Goal: Task Accomplishment & Management: Use online tool/utility

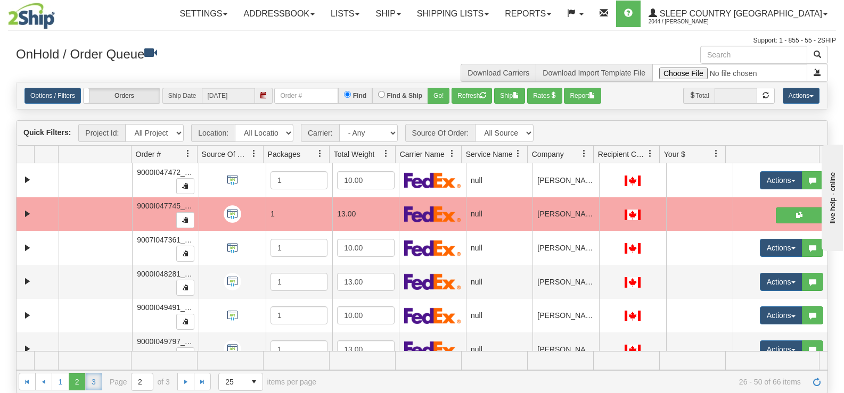
click at [89, 384] on link "3" at bounding box center [93, 381] width 17 height 17
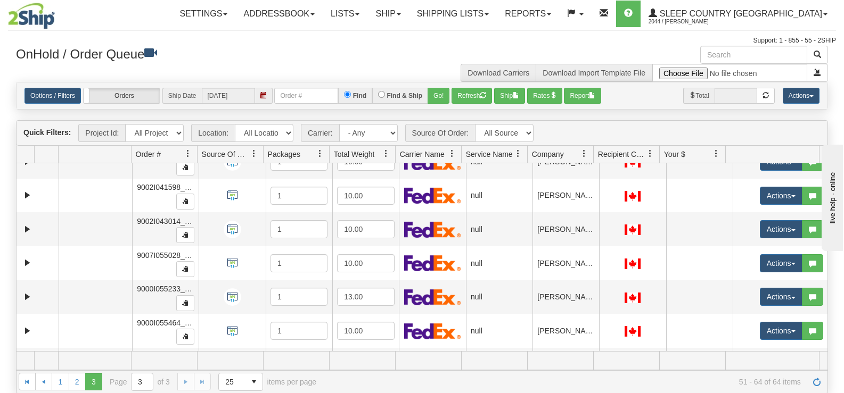
scroll to position [286, 0]
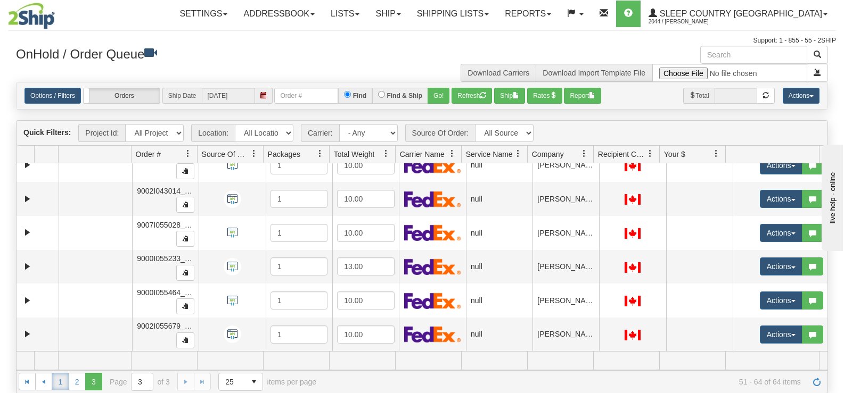
click at [59, 380] on link "1" at bounding box center [60, 381] width 17 height 17
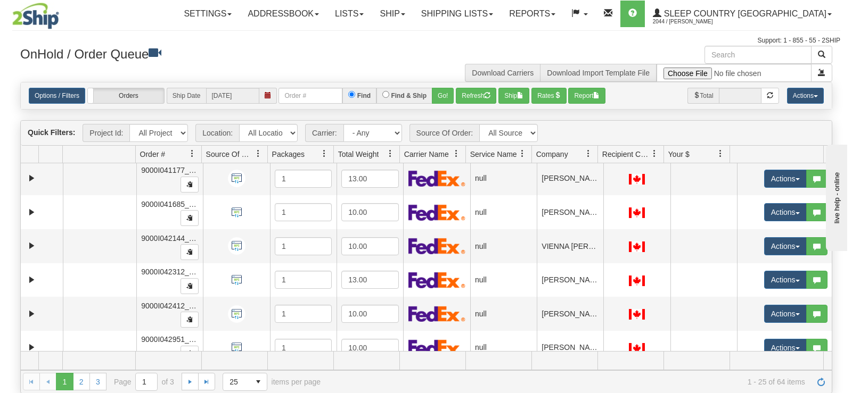
scroll to position [463, 0]
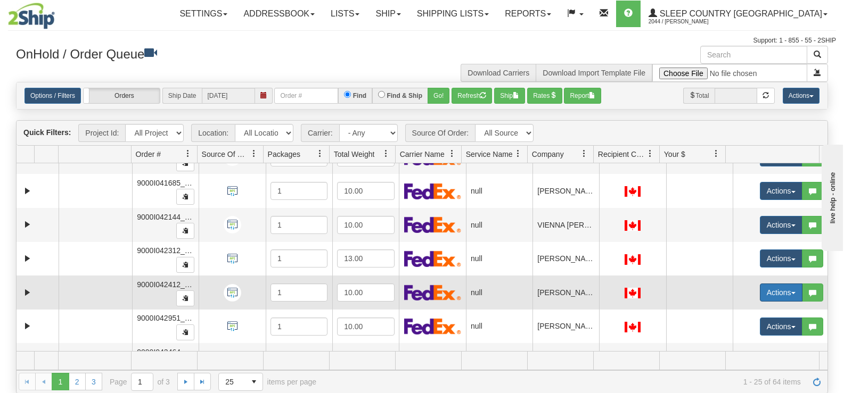
click at [770, 286] on button "Actions" at bounding box center [781, 293] width 43 height 18
click at [720, 314] on span "Open" at bounding box center [733, 313] width 26 height 9
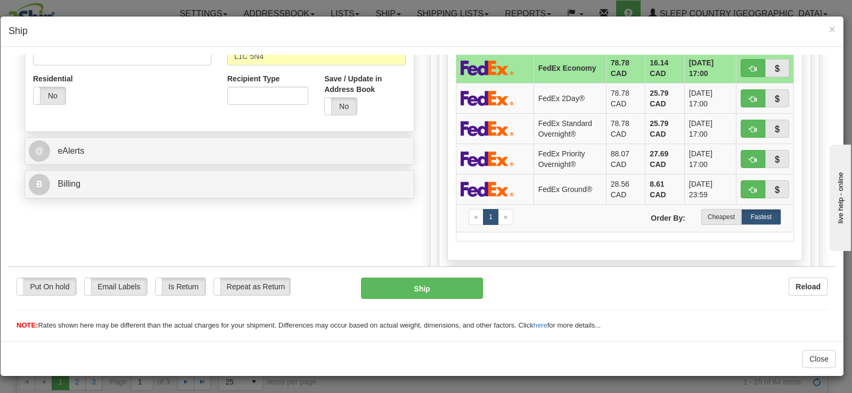
scroll to position [362, 0]
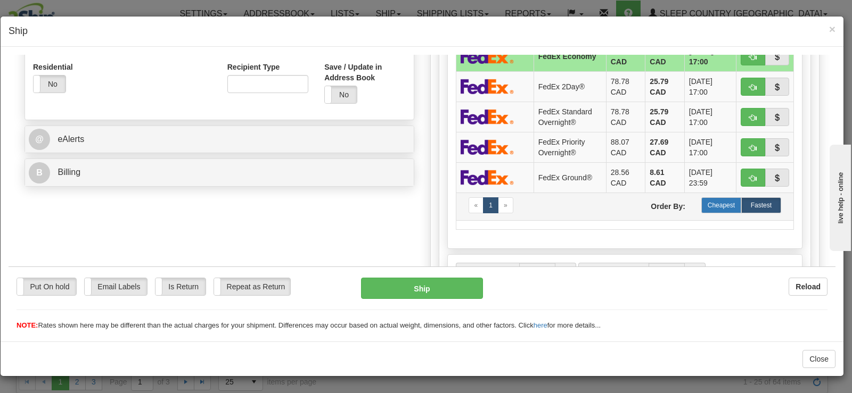
click at [704, 204] on label "Cheapest" at bounding box center [721, 205] width 40 height 16
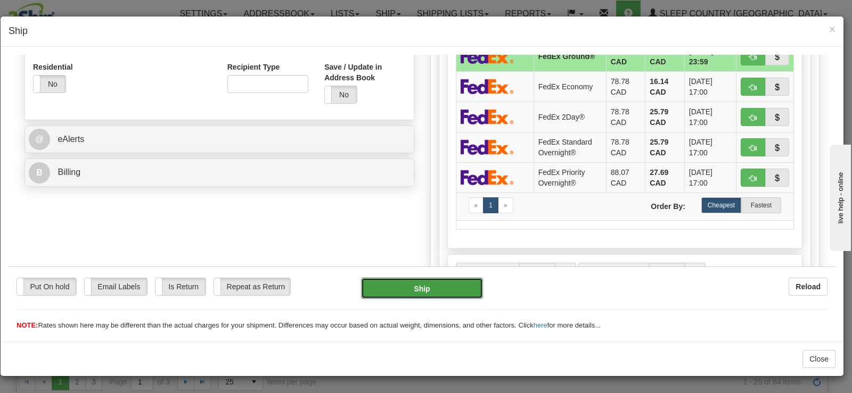
click at [466, 285] on button "Ship" at bounding box center [422, 287] width 122 height 21
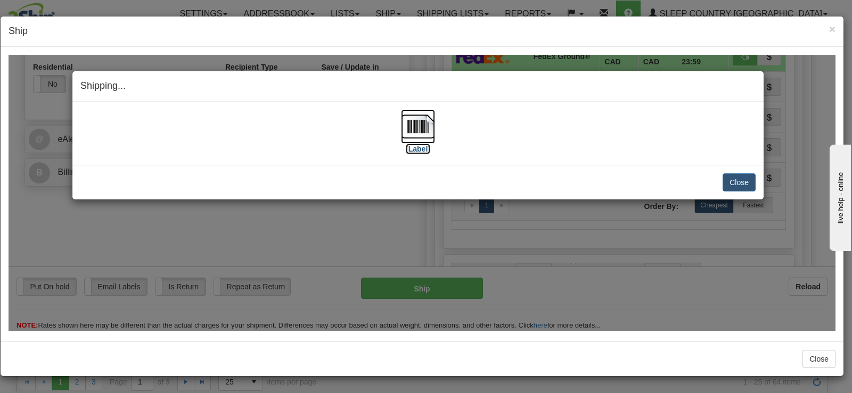
click at [412, 142] on img at bounding box center [418, 126] width 34 height 34
click at [734, 180] on button "Close" at bounding box center [738, 182] width 33 height 18
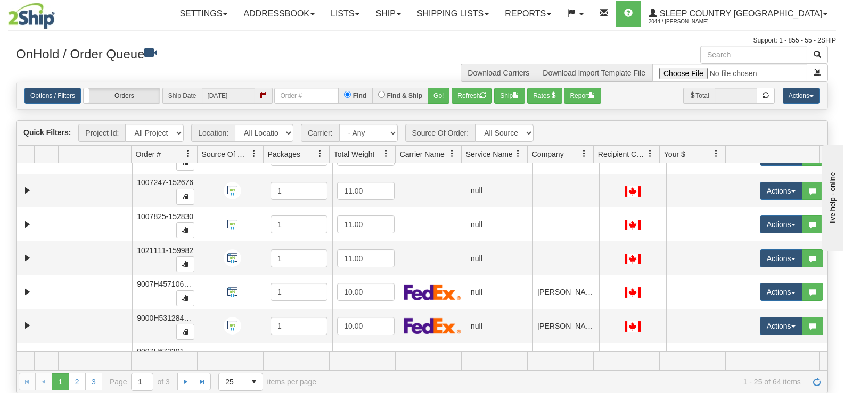
scroll to position [0, 0]
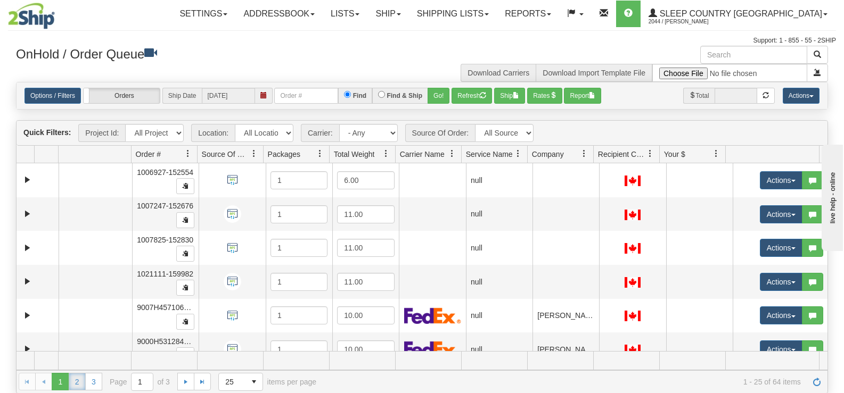
click at [76, 381] on link "2" at bounding box center [77, 381] width 17 height 17
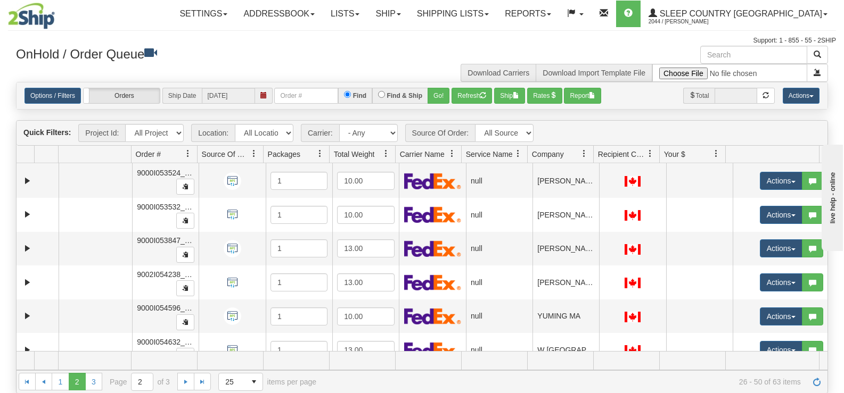
scroll to position [659, 0]
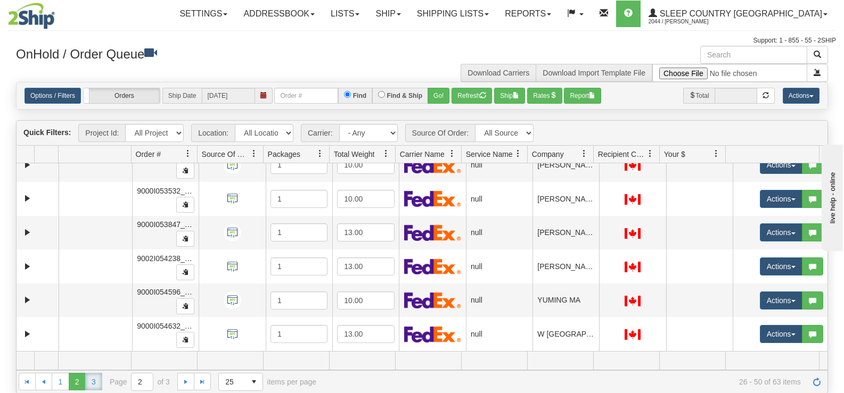
click at [92, 379] on link "3" at bounding box center [93, 381] width 17 height 17
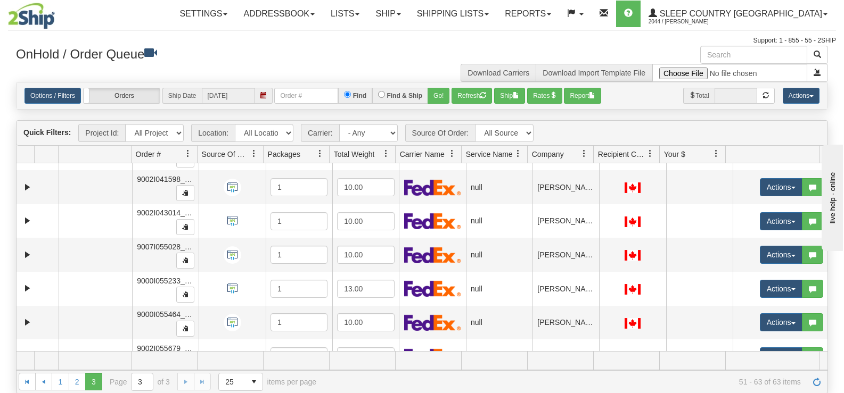
scroll to position [252, 0]
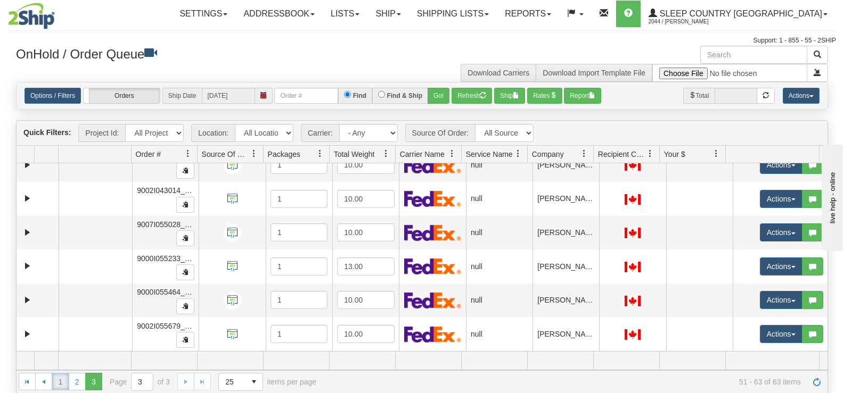
click at [59, 381] on link "1" at bounding box center [60, 381] width 17 height 17
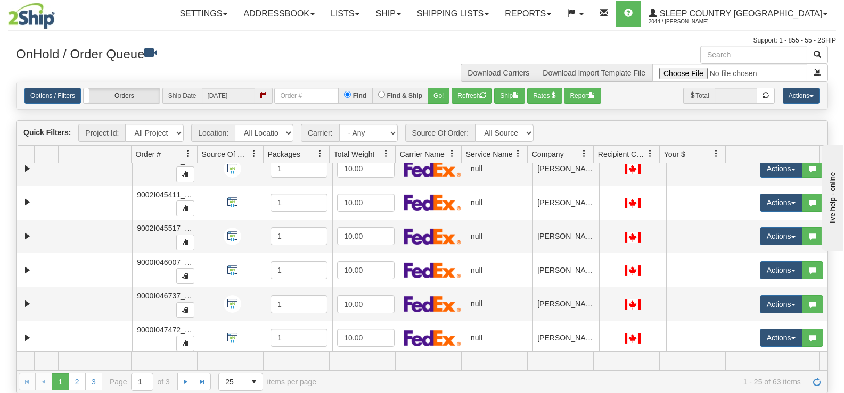
scroll to position [659, 0]
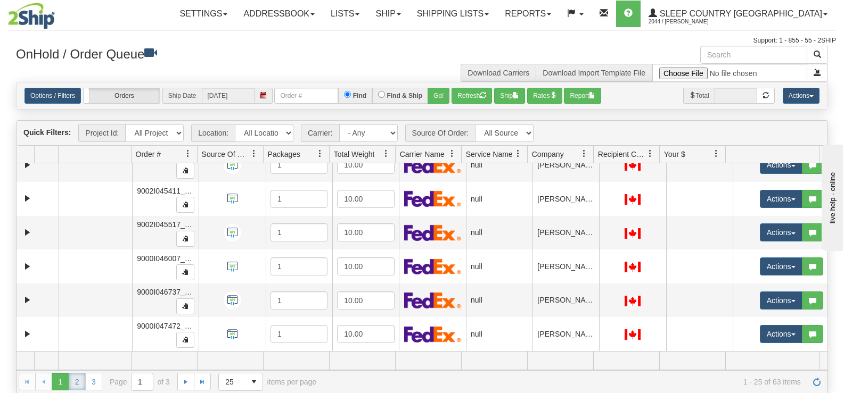
click at [83, 379] on link "2" at bounding box center [77, 381] width 17 height 17
click at [98, 383] on link "3" at bounding box center [93, 381] width 17 height 17
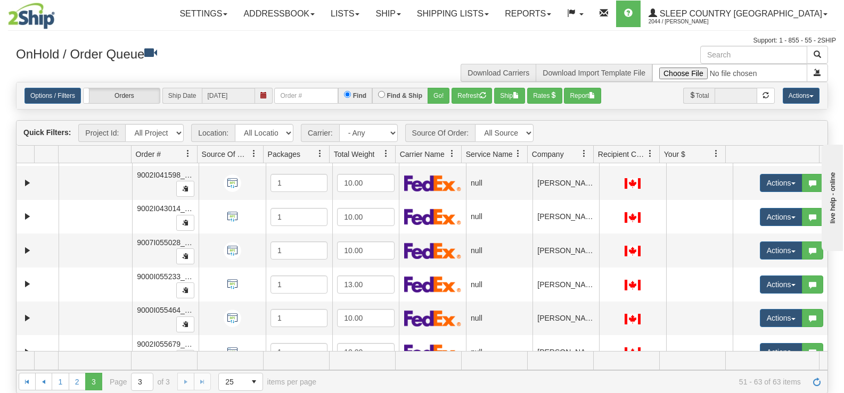
scroll to position [252, 0]
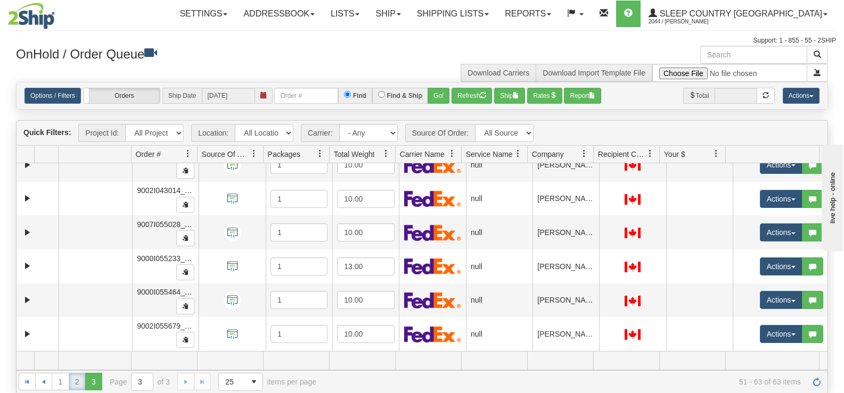
click at [71, 386] on link "2" at bounding box center [77, 381] width 17 height 17
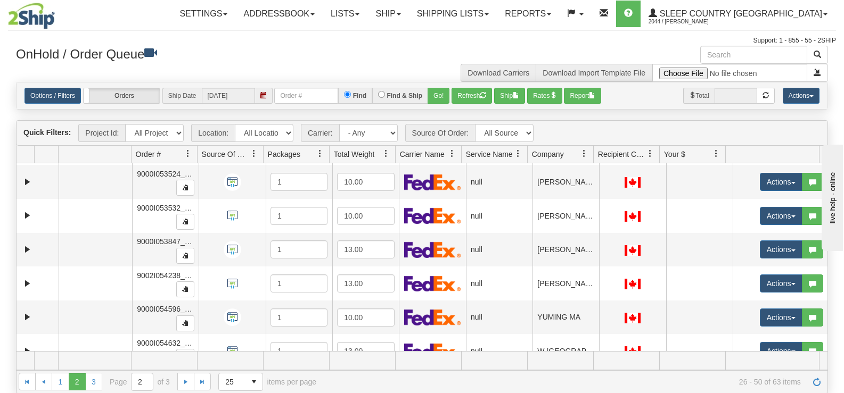
scroll to position [659, 0]
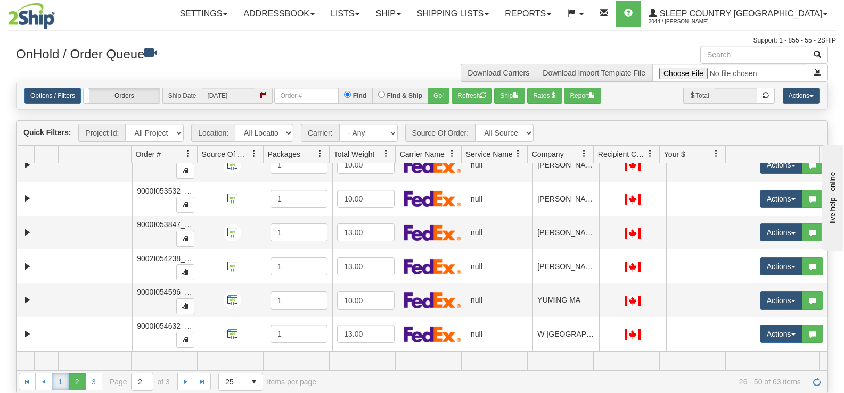
click at [60, 388] on link "1" at bounding box center [60, 381] width 17 height 17
click at [78, 382] on link "2" at bounding box center [77, 381] width 17 height 17
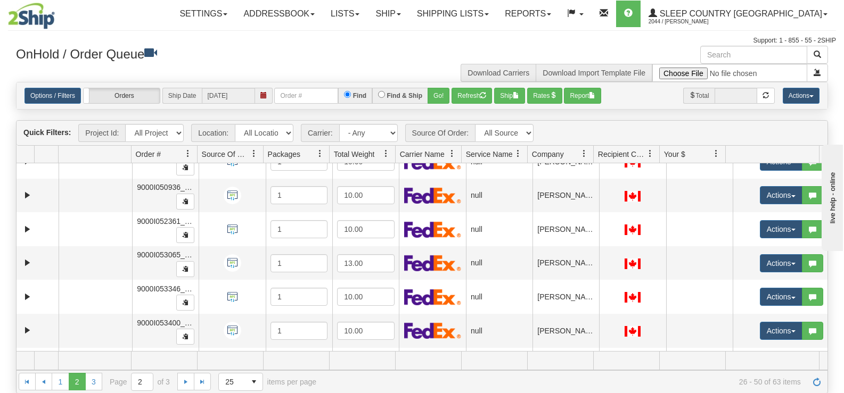
scroll to position [355, 0]
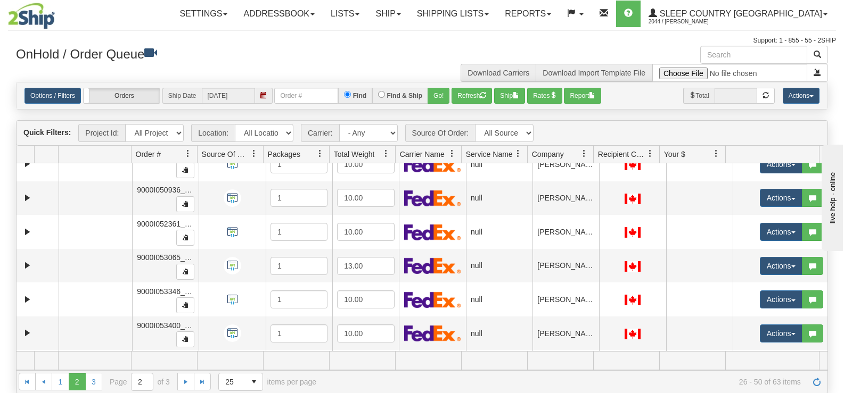
drag, startPoint x: 1654, startPoint y: 506, endPoint x: 833, endPoint y: 263, distance: 856.2
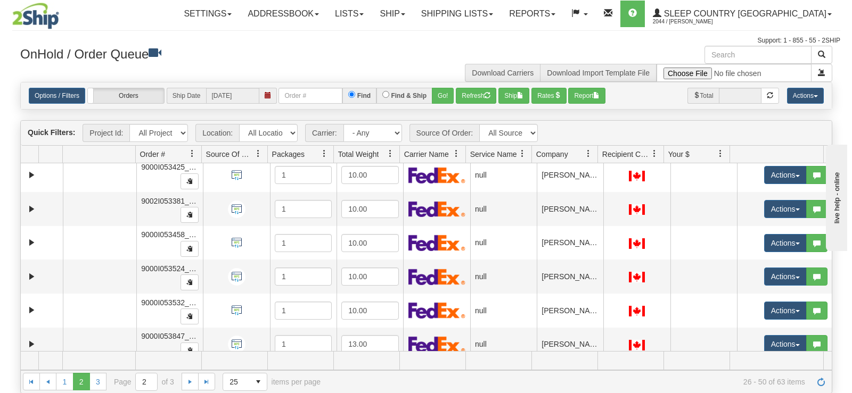
scroll to position [584, 0]
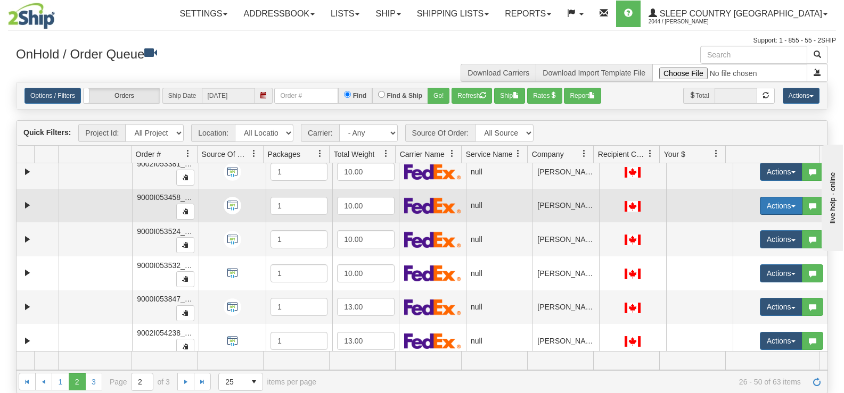
click at [782, 209] on button "Actions" at bounding box center [781, 206] width 43 height 18
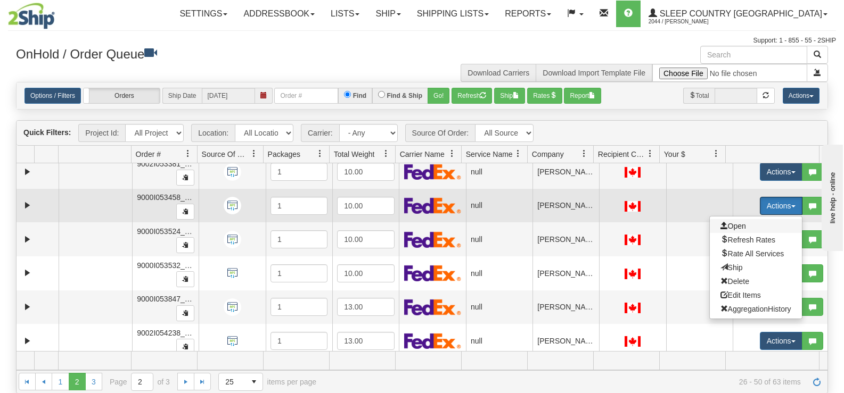
click at [736, 227] on span "Open" at bounding box center [733, 226] width 26 height 9
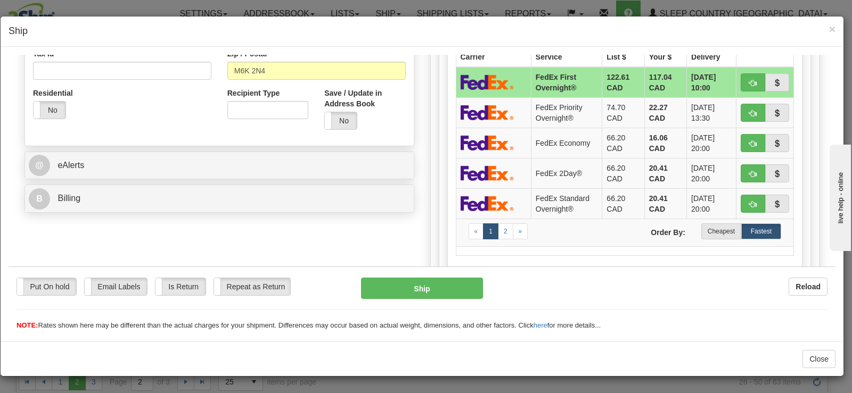
scroll to position [383, 0]
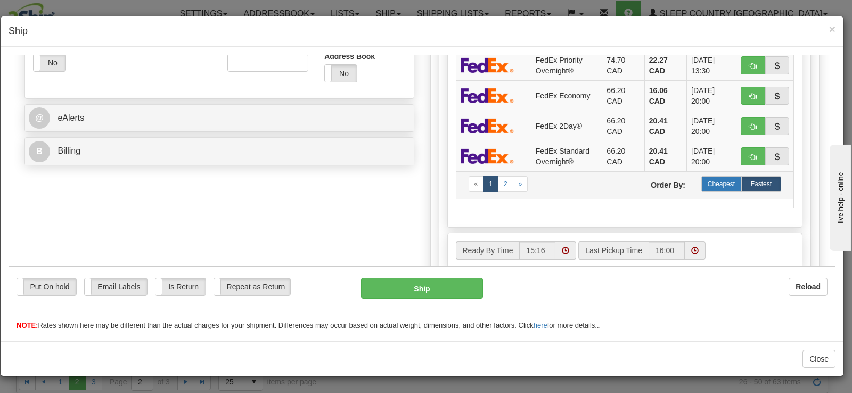
click at [725, 186] on label "Cheapest" at bounding box center [721, 184] width 40 height 16
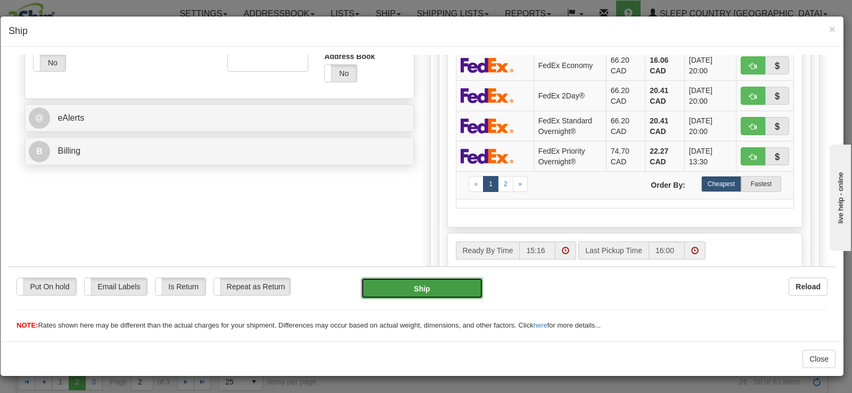
click at [420, 287] on button "Ship" at bounding box center [422, 287] width 122 height 21
type input "92"
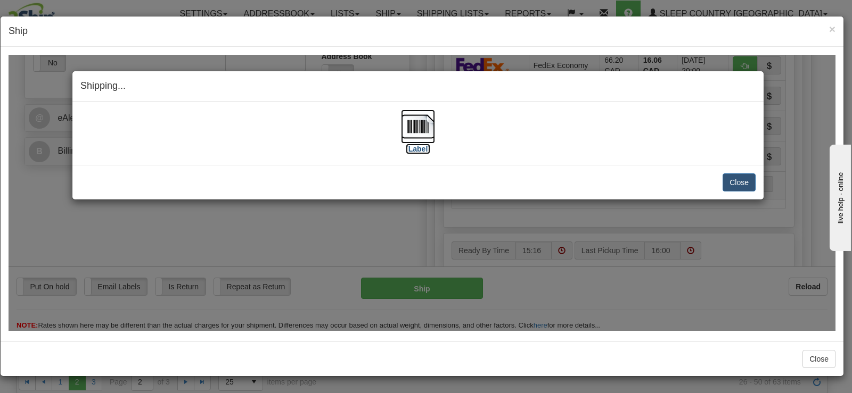
click at [410, 128] on img at bounding box center [418, 126] width 34 height 34
click at [728, 180] on button "Close" at bounding box center [738, 182] width 33 height 18
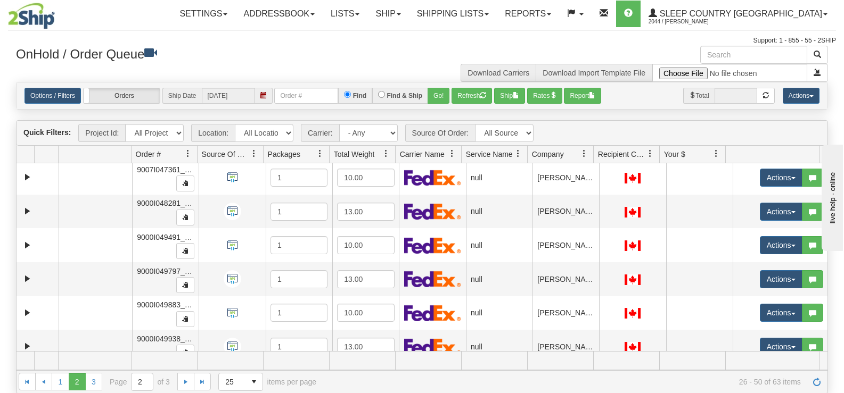
scroll to position [0, 0]
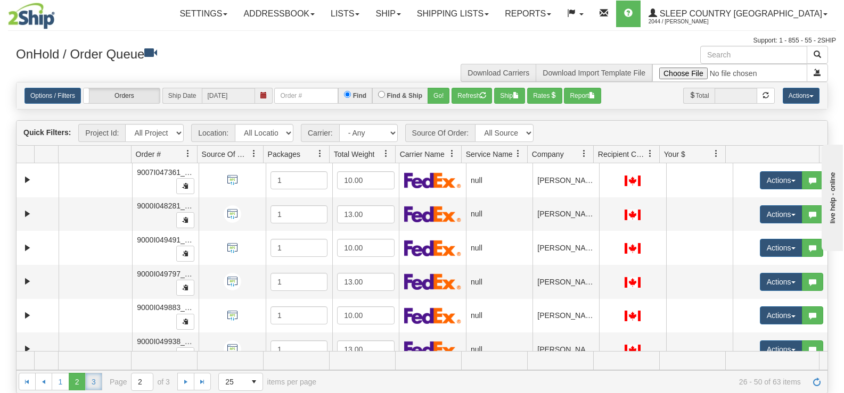
click at [94, 377] on link "3" at bounding box center [93, 381] width 17 height 17
click at [58, 381] on link "1" at bounding box center [60, 381] width 17 height 17
